Goal: Task Accomplishment & Management: Manage account settings

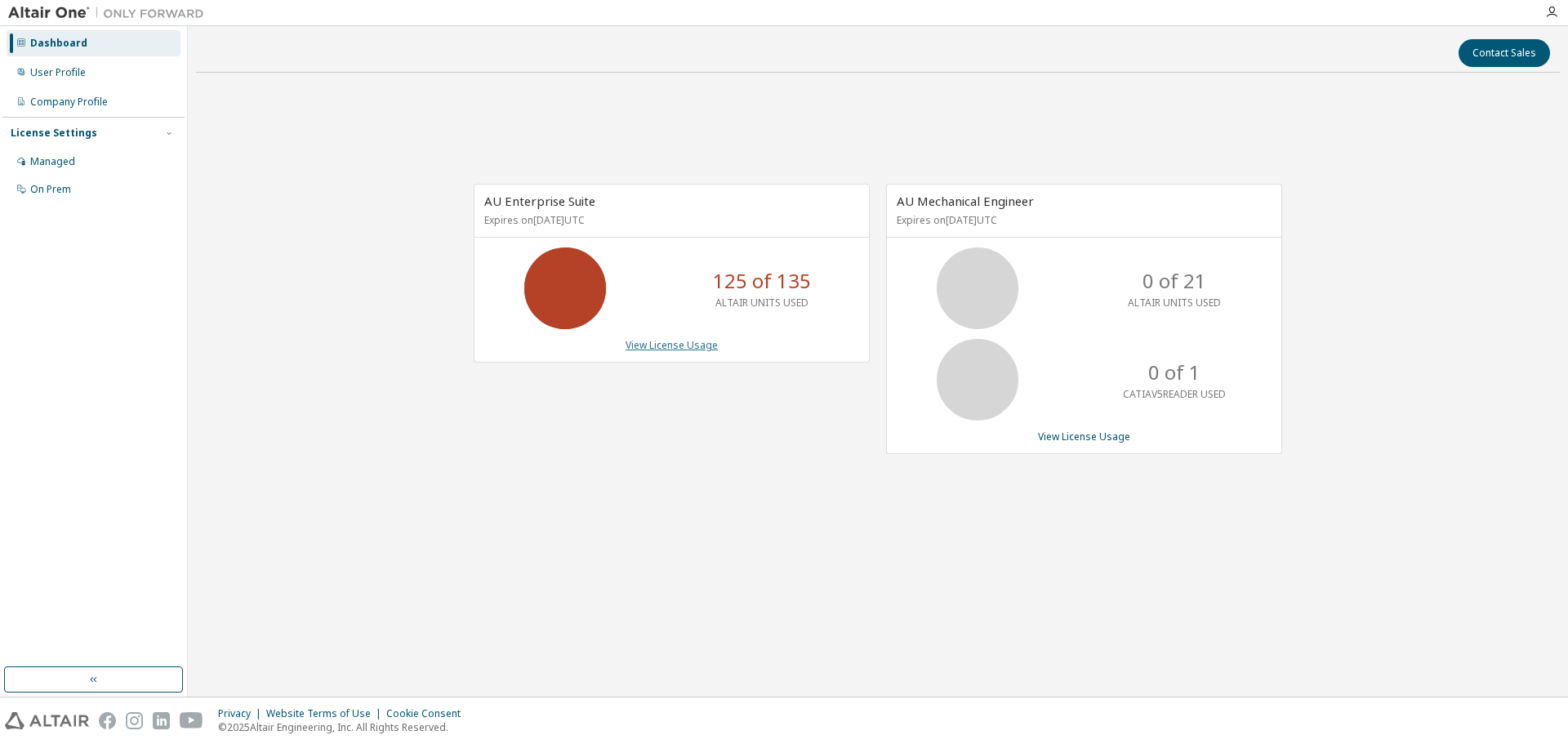
click at [673, 345] on link "View License Usage" at bounding box center [672, 344] width 92 height 14
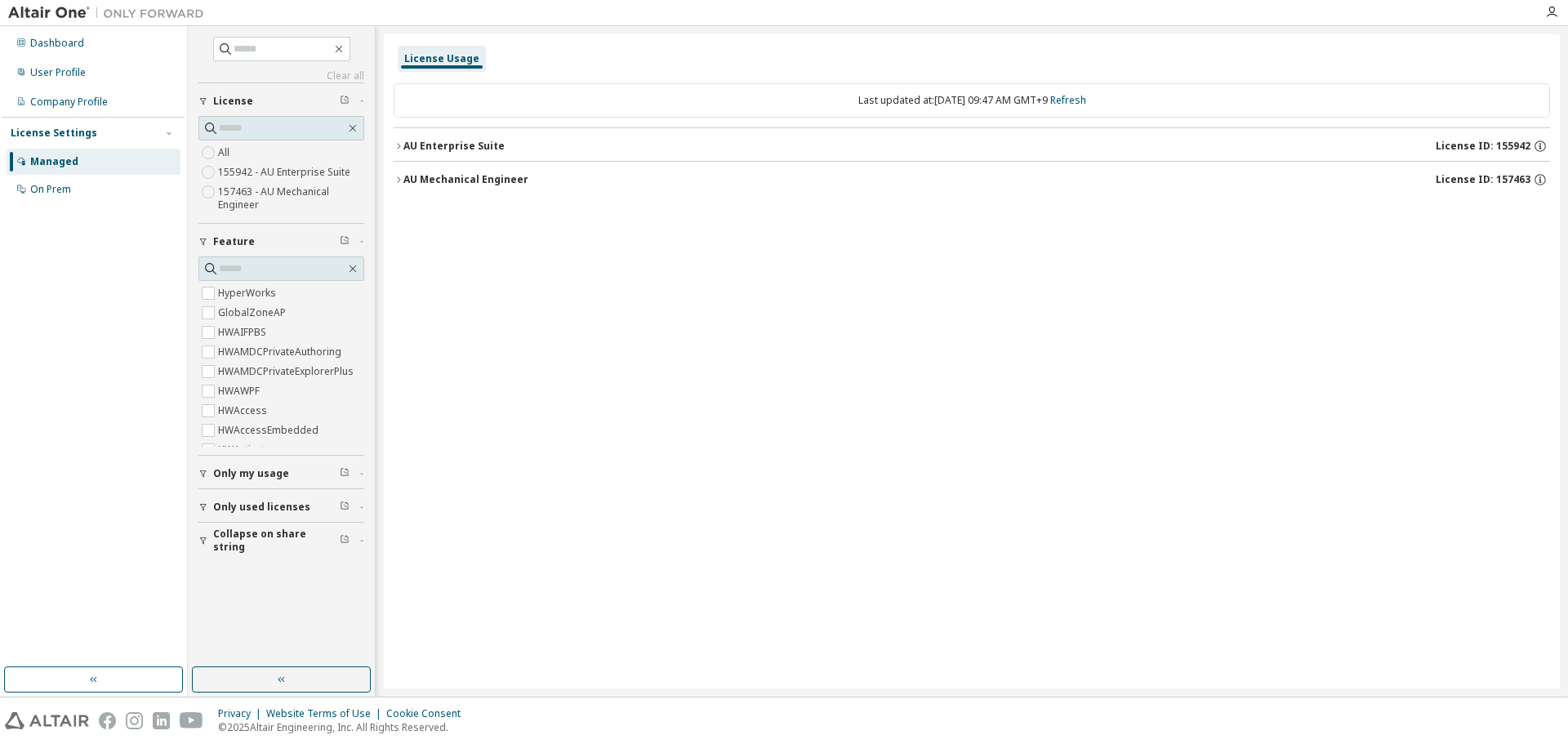
click at [267, 472] on span "Only my usage" at bounding box center [251, 473] width 76 height 13
click at [525, 155] on button "AU Enterprise Suite License ID: 155942" at bounding box center [972, 146] width 1157 height 36
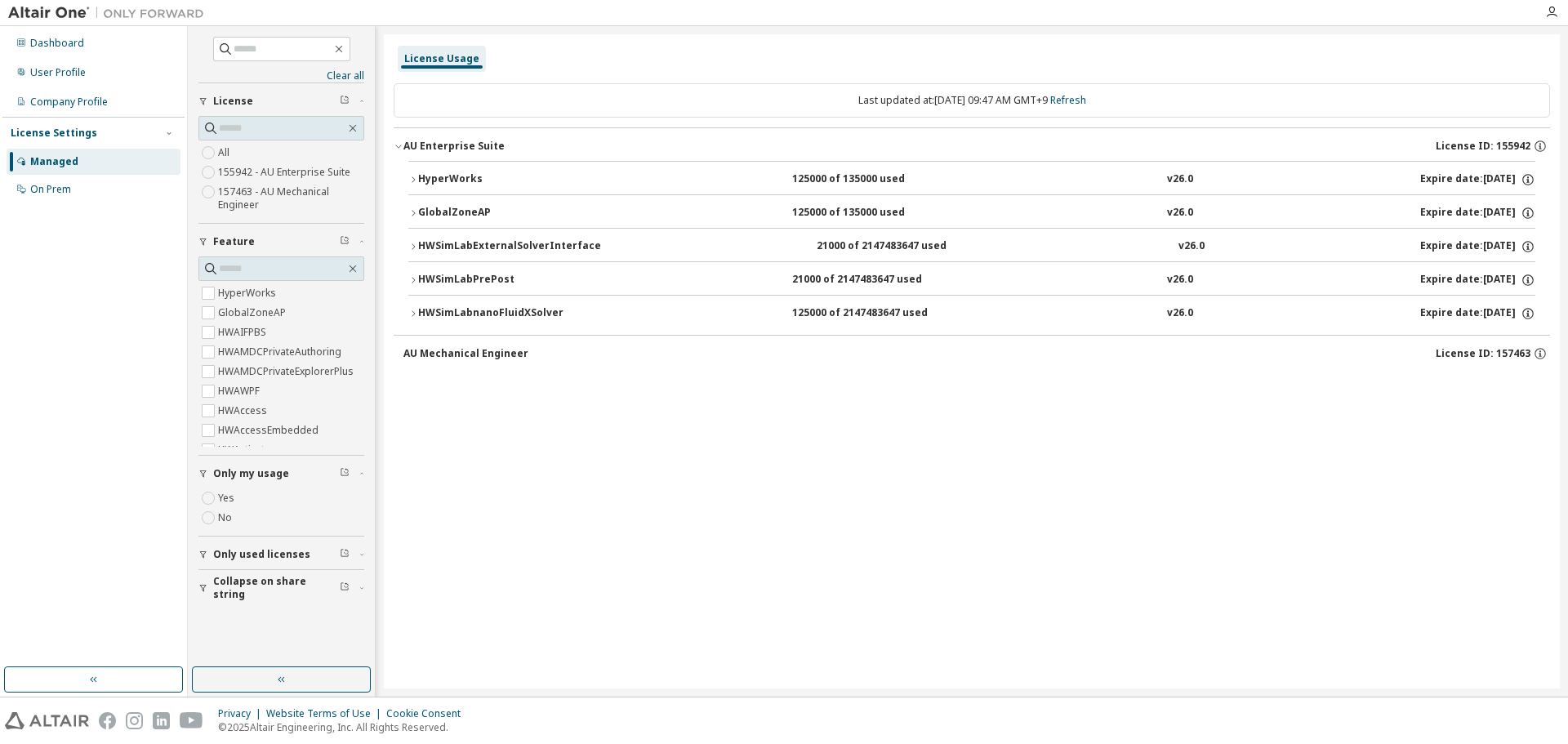
click at [517, 182] on div "HyperWorks" at bounding box center [492, 179] width 147 height 14
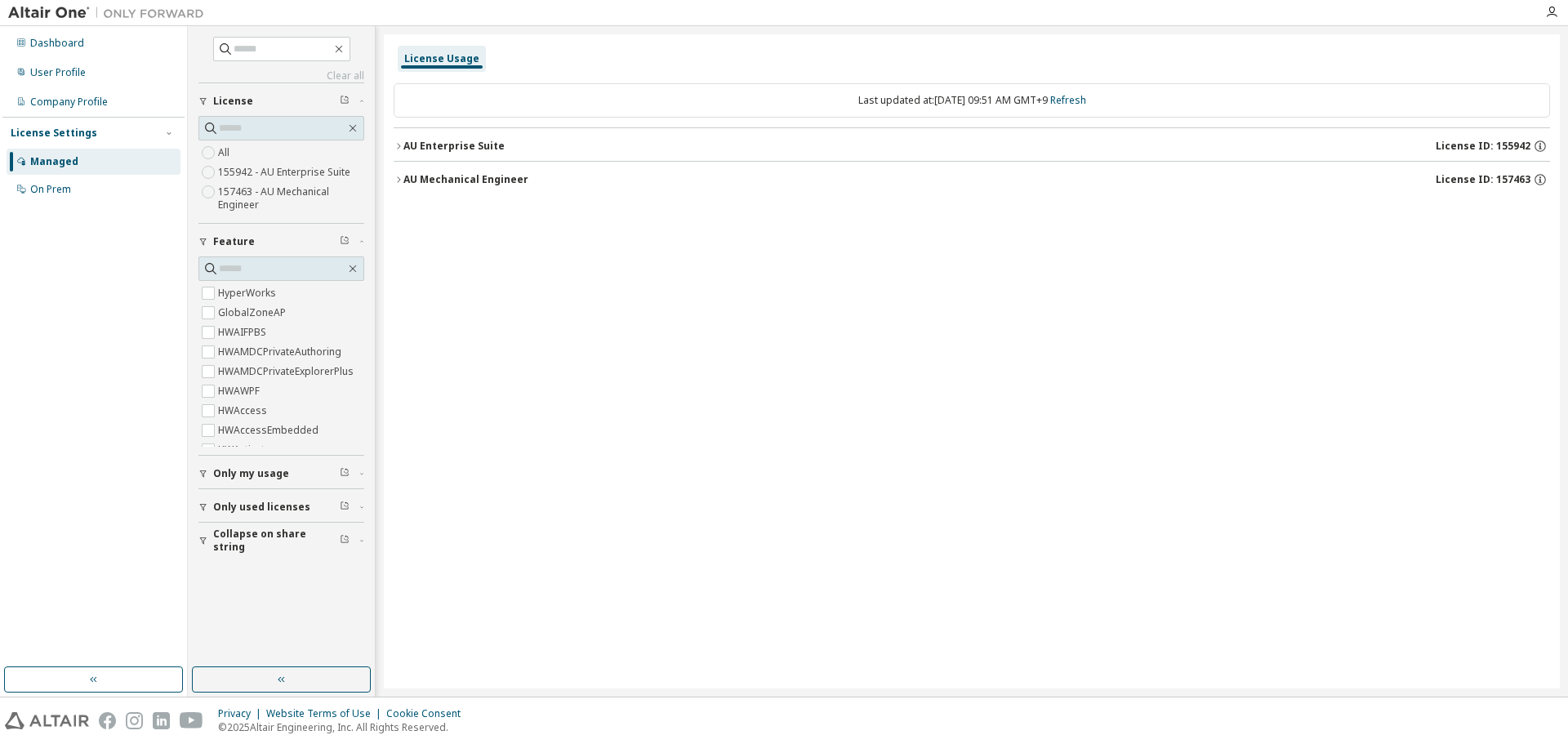
click at [311, 469] on div "Only my usage" at bounding box center [286, 473] width 146 height 13
click at [431, 142] on div "AU Enterprise Suite" at bounding box center [454, 146] width 101 height 13
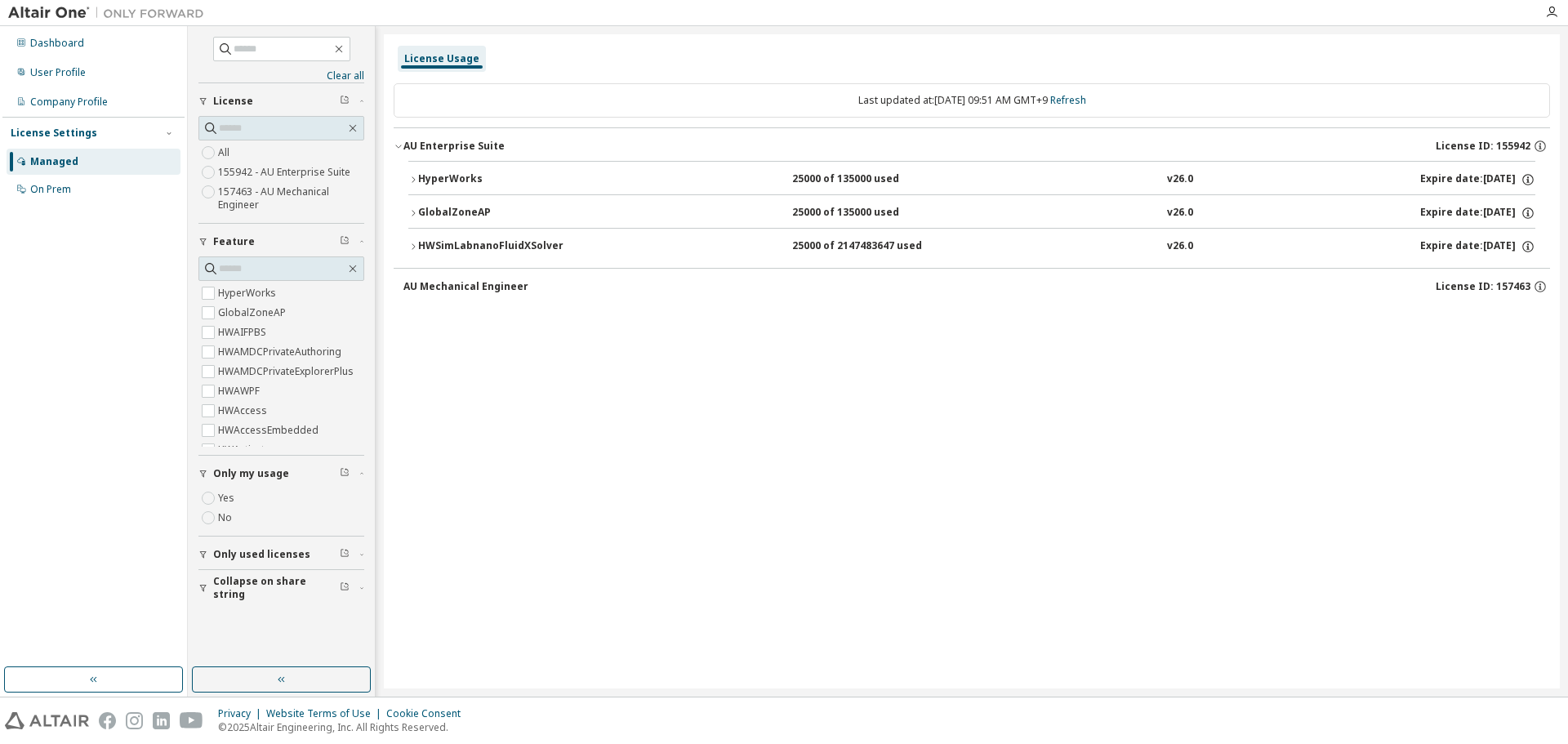
click at [426, 176] on div "HyperWorks" at bounding box center [492, 179] width 147 height 14
